Goal: Transaction & Acquisition: Download file/media

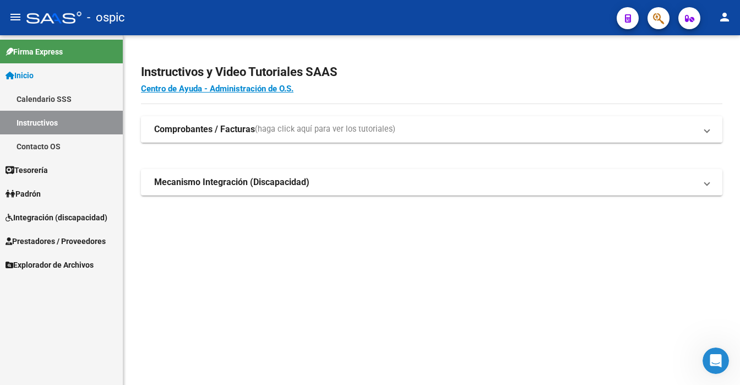
click at [181, 133] on strong "Comprobantes / Facturas" at bounding box center [204, 129] width 101 height 12
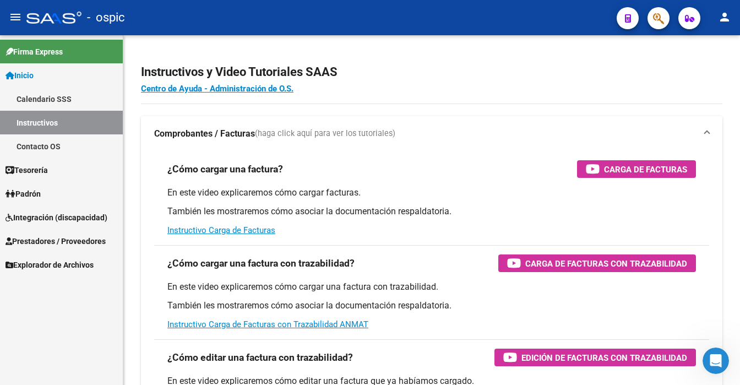
click at [63, 120] on link "Instructivos" at bounding box center [61, 123] width 123 height 24
click at [45, 240] on span "Prestadores / Proveedores" at bounding box center [56, 241] width 100 height 12
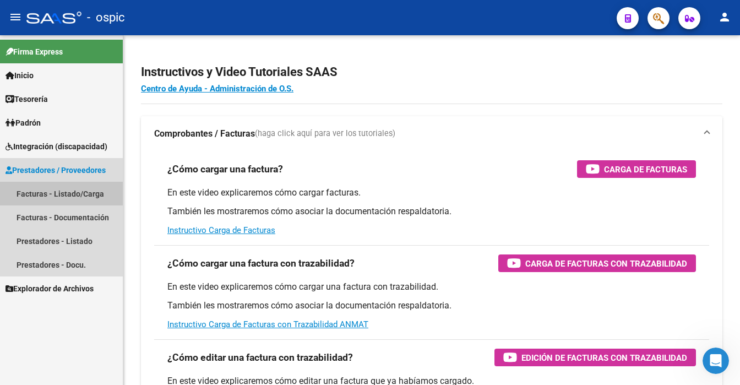
click at [69, 191] on link "Facturas - Listado/Carga" at bounding box center [61, 194] width 123 height 24
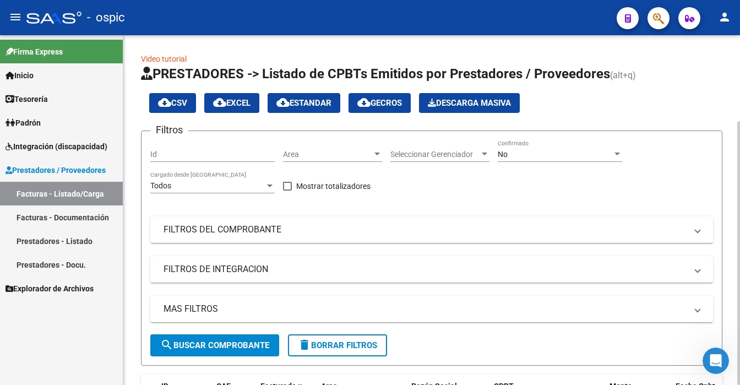
click at [577, 156] on div "No" at bounding box center [555, 154] width 115 height 9
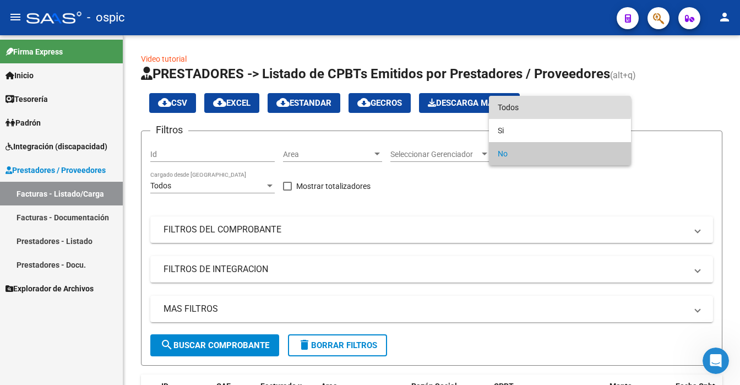
click at [539, 106] on span "Todos" at bounding box center [560, 107] width 125 height 23
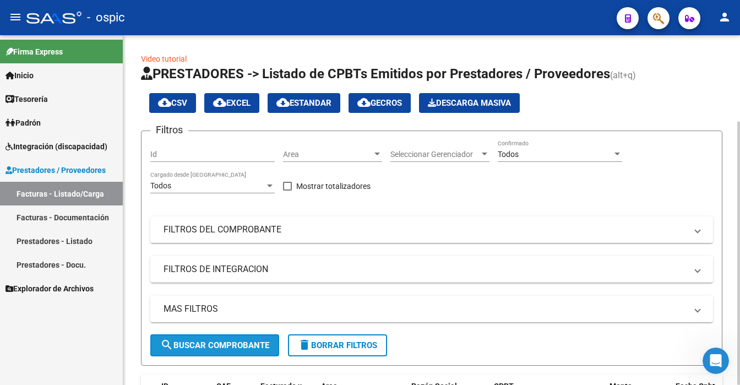
click at [214, 340] on span "search Buscar Comprobante" at bounding box center [214, 345] width 109 height 10
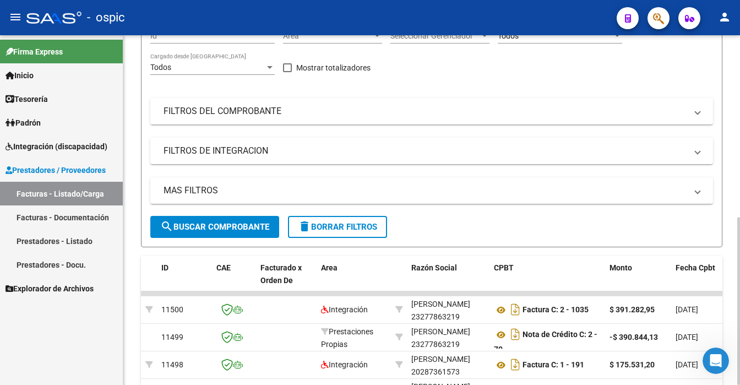
scroll to position [181, 0]
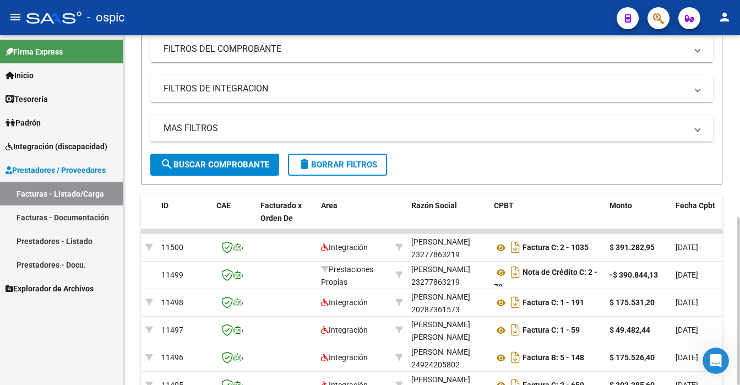
click at [740, 279] on div at bounding box center [739, 301] width 3 height 167
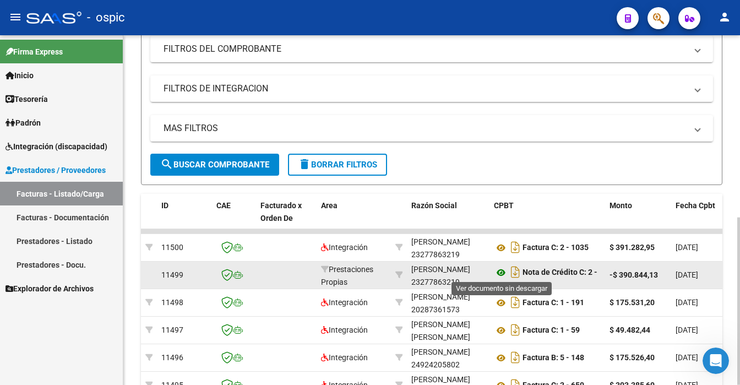
click at [500, 270] on icon at bounding box center [501, 272] width 14 height 13
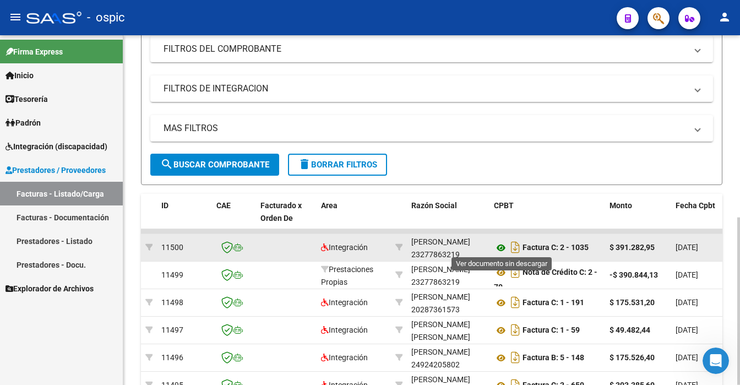
click at [498, 246] on icon at bounding box center [501, 247] width 14 height 13
